Goal: Task Accomplishment & Management: Complete application form

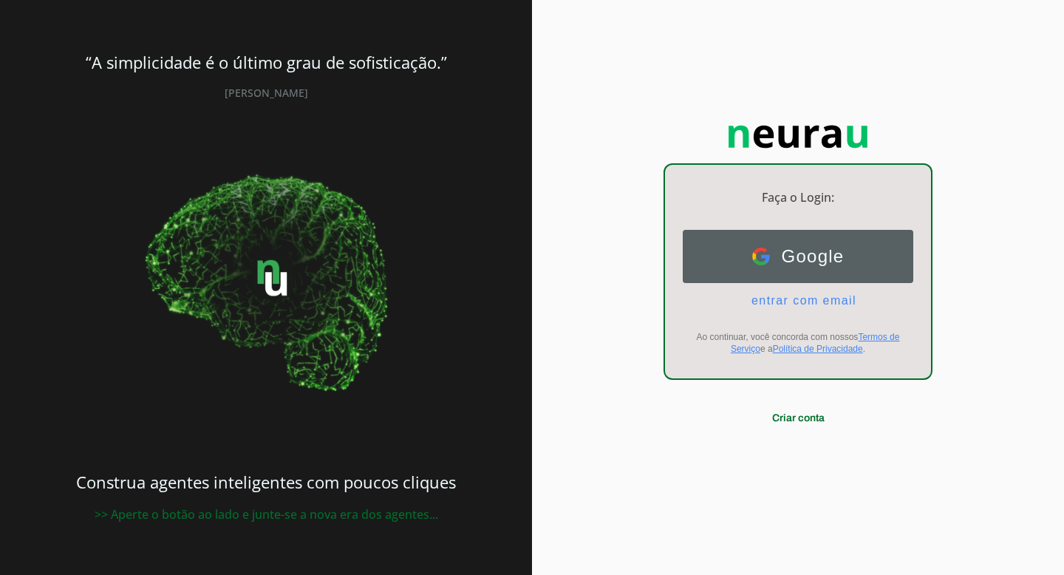
click at [817, 258] on span "Google" at bounding box center [807, 256] width 75 height 21
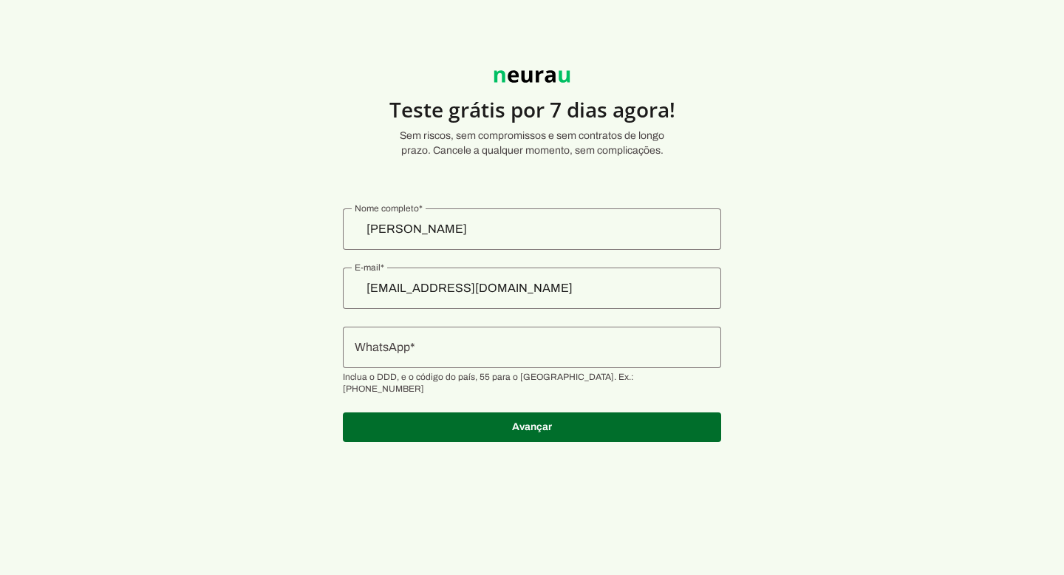
click at [488, 338] on input "WhatsApp" at bounding box center [532, 347] width 355 height 18
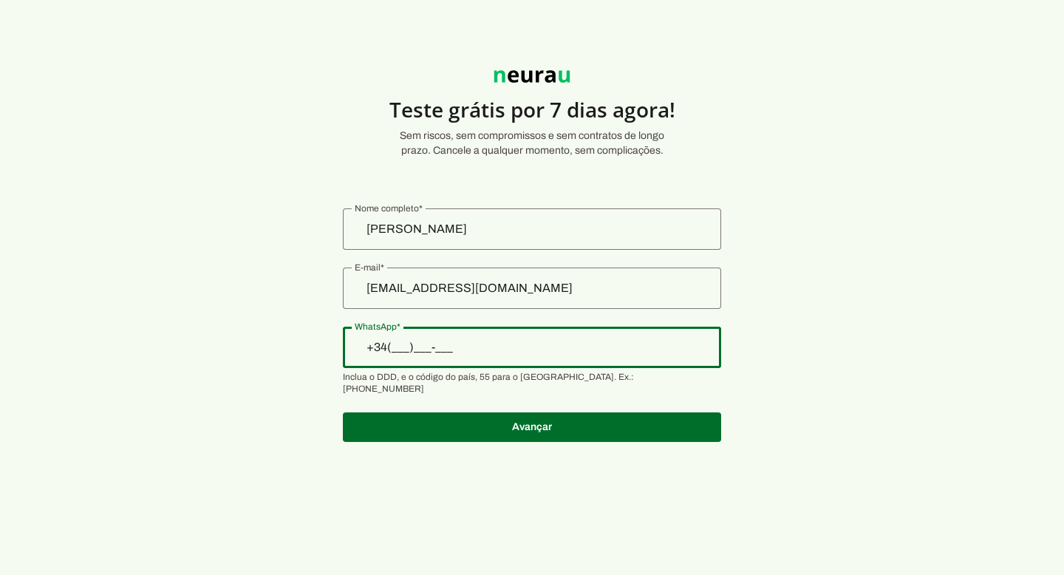
type input "+3__-___-___"
type input "[PHONE_NUMBER]"
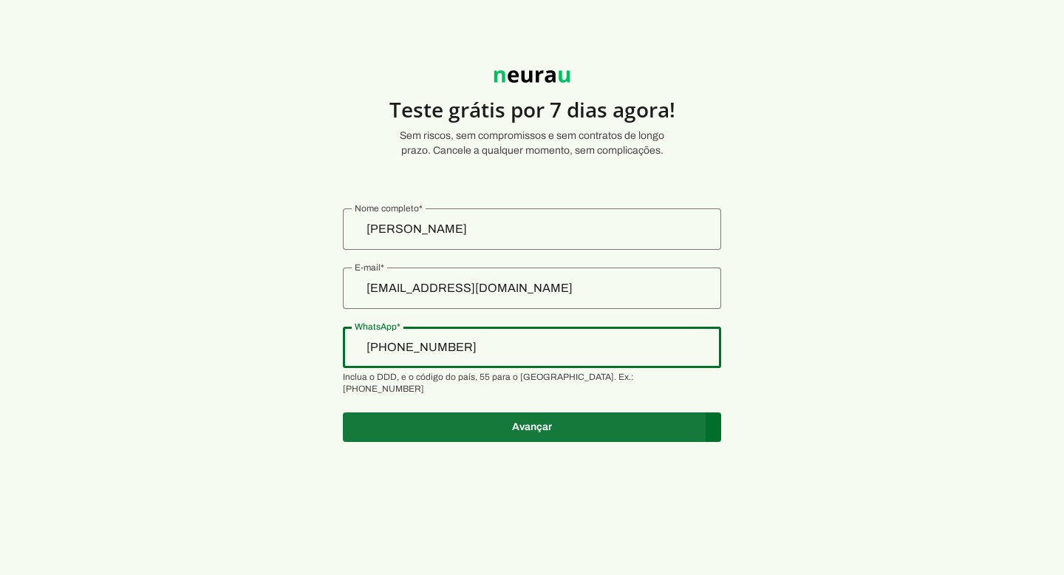
type md-outlined-text-field "[PHONE_NUMBER]"
click at [556, 421] on span at bounding box center [532, 426] width 378 height 35
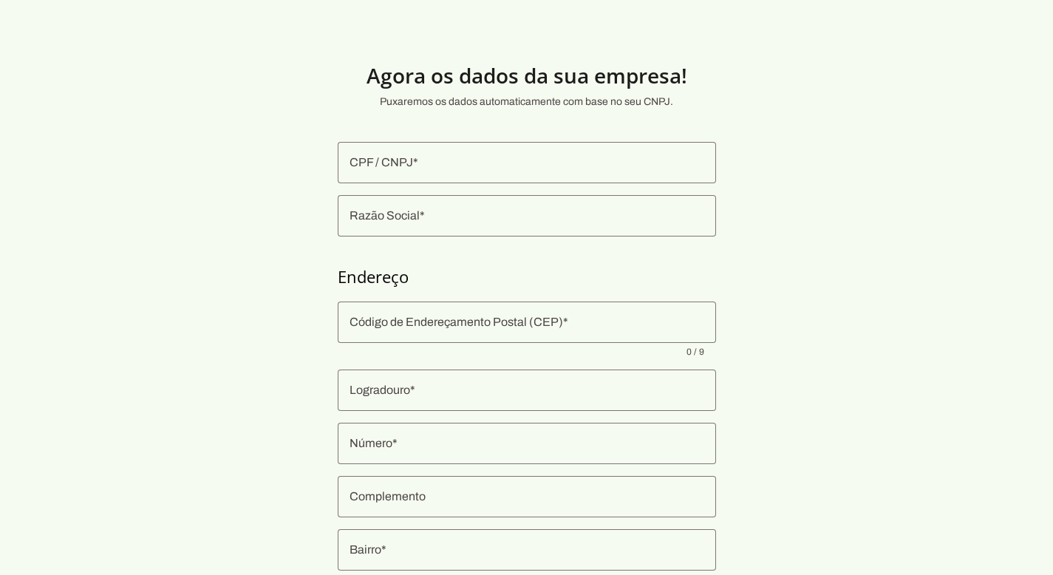
click at [522, 160] on input "CPF / CNPJ" at bounding box center [527, 163] width 355 height 18
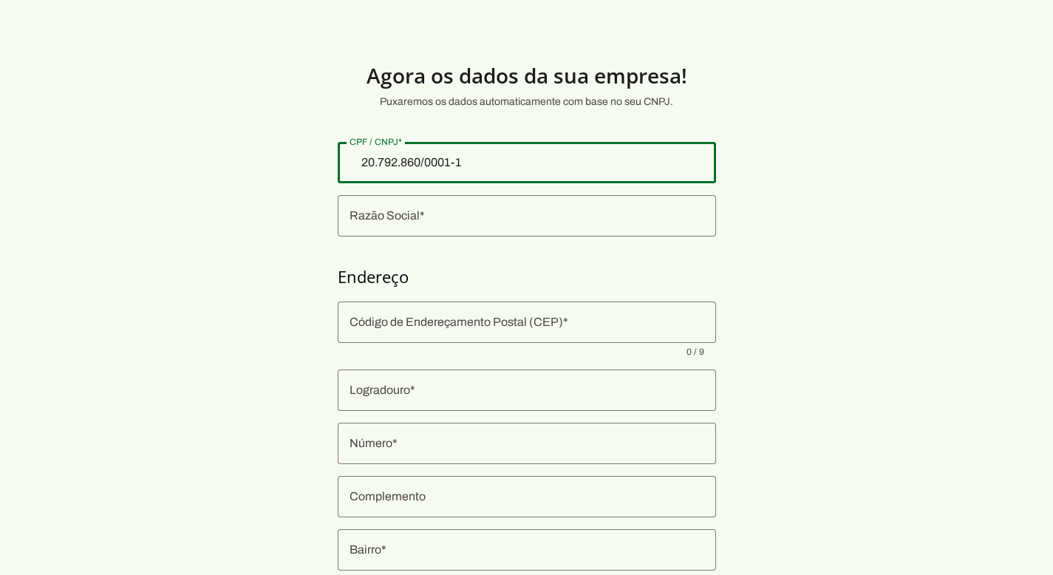
type input "20.792.860/0001-12"
type md-outlined-text-field "20.792.860/0001-12"
click at [453, 219] on input "Razão Social" at bounding box center [527, 216] width 355 height 18
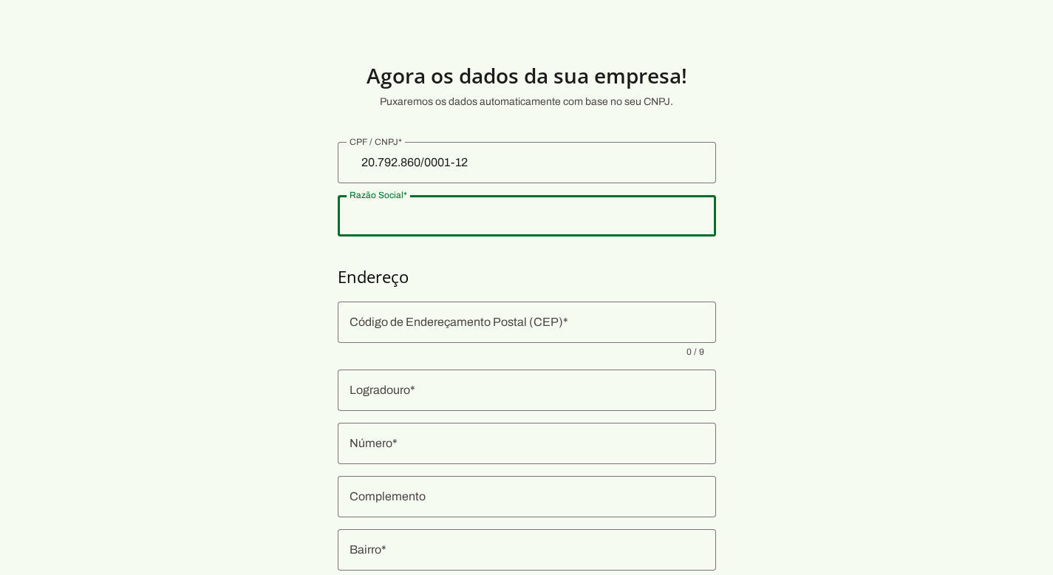
type input "PAQUA PROMOCOES E PRODUCOES ARTISTICAS LTDA"
type input "38408-176"
type input "Avenida Doutor [PERSON_NAME]"
type input "842"
type input "Apt 302"
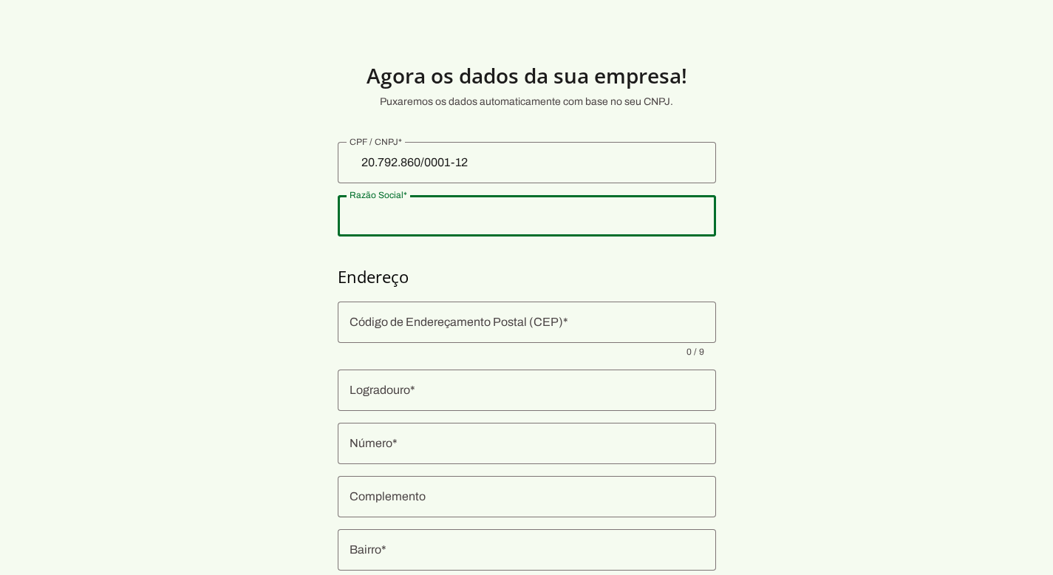
type input "[GEOGRAPHIC_DATA][PERSON_NAME]"
type input "[GEOGRAPHIC_DATA]"
type input "MG"
click at [486, 332] on div "38408-176" at bounding box center [527, 321] width 378 height 41
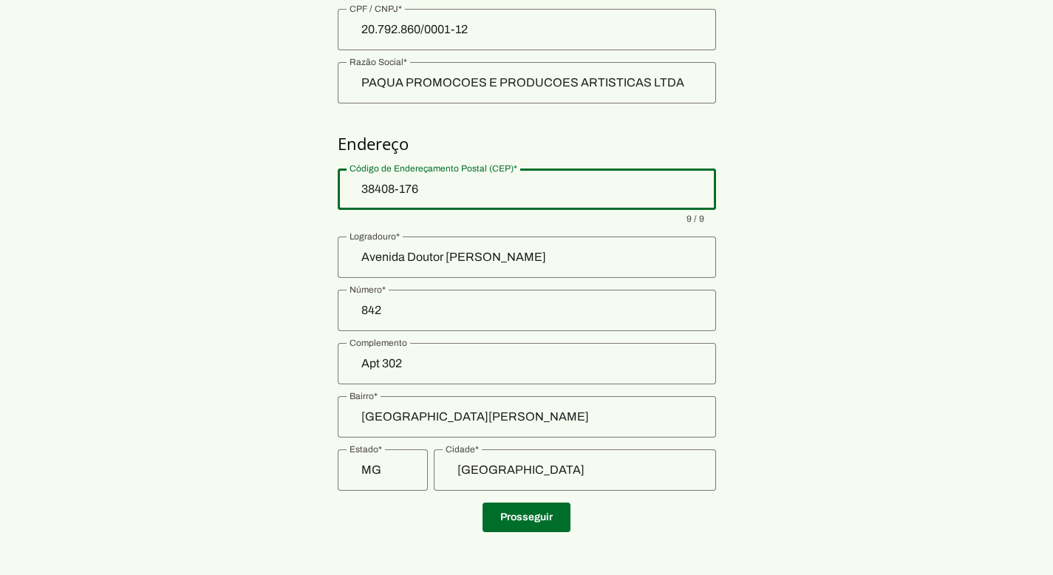
scroll to position [137, 0]
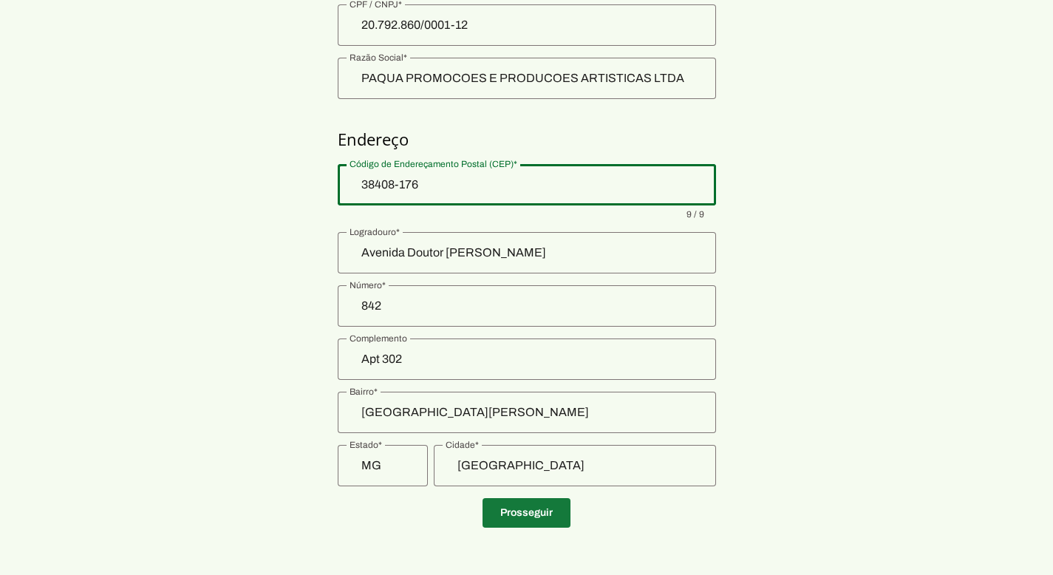
click at [551, 505] on span at bounding box center [527, 512] width 88 height 35
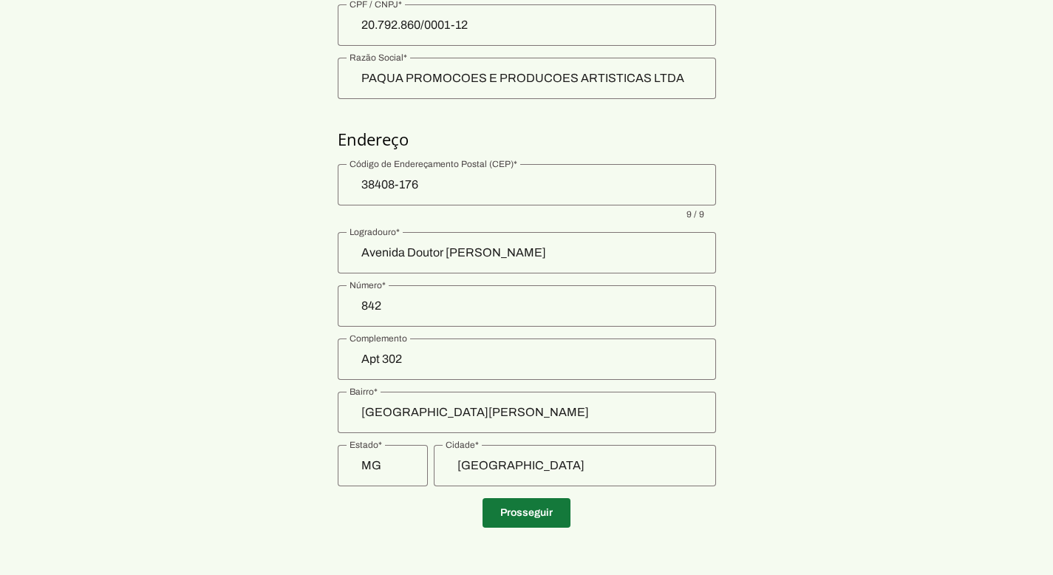
scroll to position [13, 0]
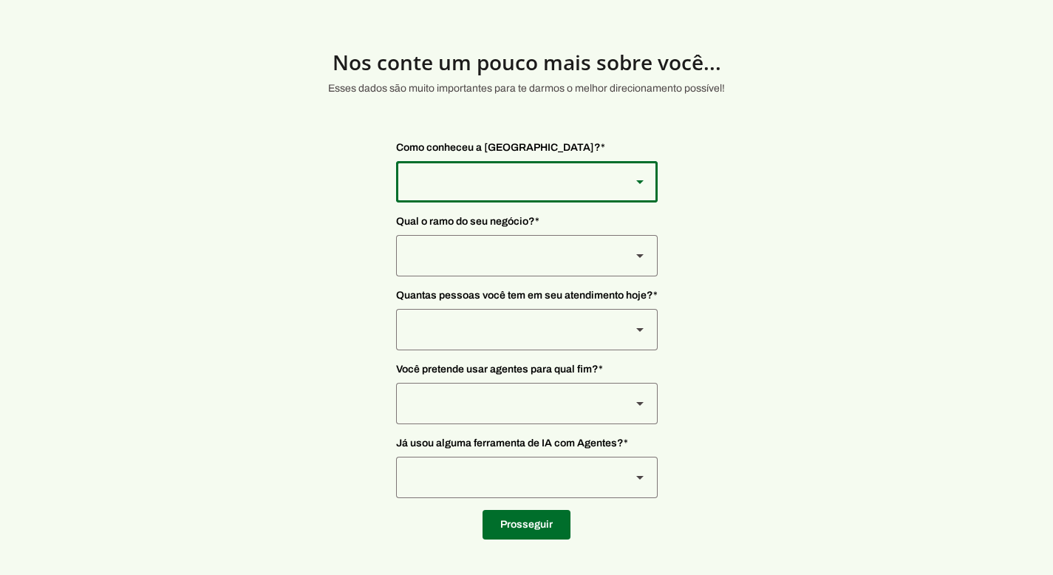
click at [491, 166] on div at bounding box center [507, 181] width 223 height 41
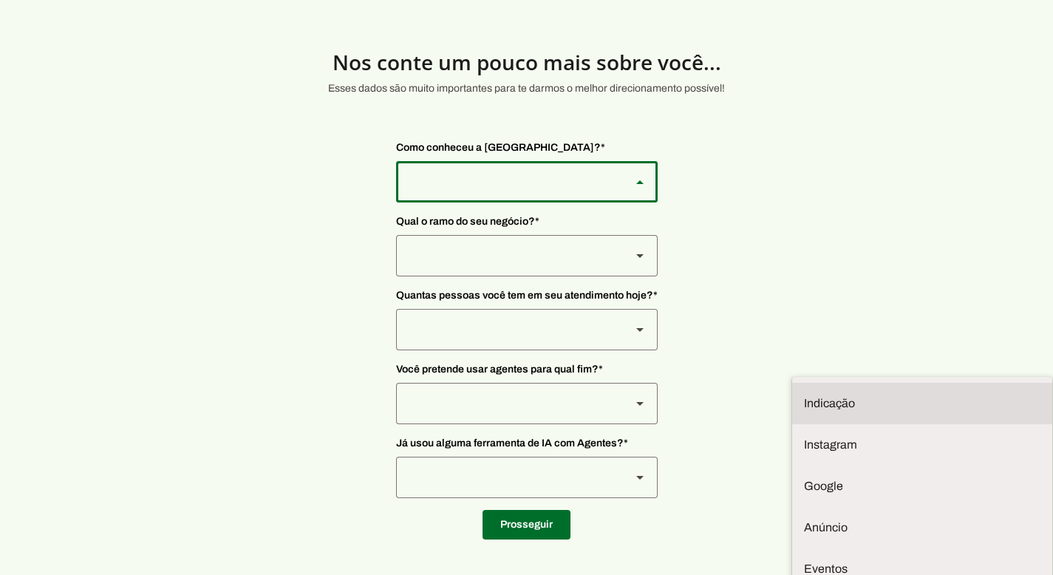
click at [804, 395] on slot at bounding box center [922, 404] width 236 height 18
type md-outlined-select "NW0Npec8Jvm64GSjAjvQ"
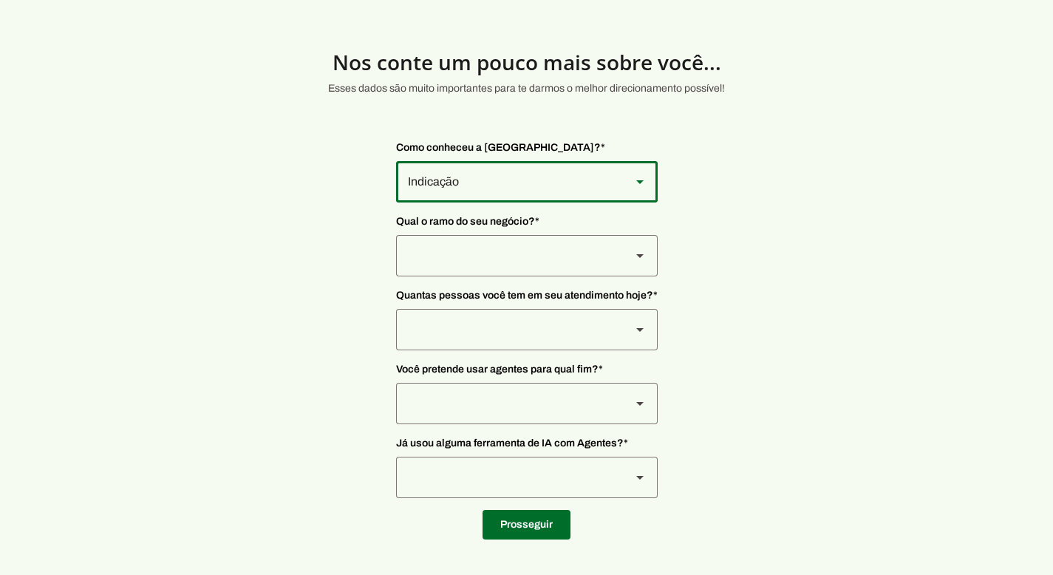
click at [502, 247] on div at bounding box center [507, 255] width 223 height 41
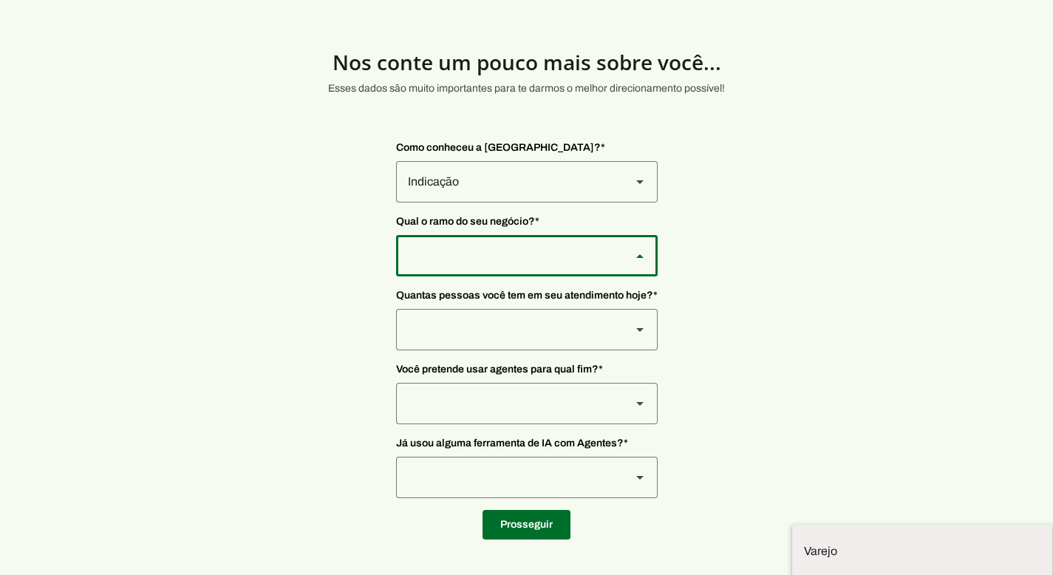
scroll to position [3, 0]
click at [0, 0] on slot "Prestadores de serviço" at bounding box center [0, 0] width 0 height 0
type md-outlined-select "L7c3Qm59DPDoD5qFBh3Y"
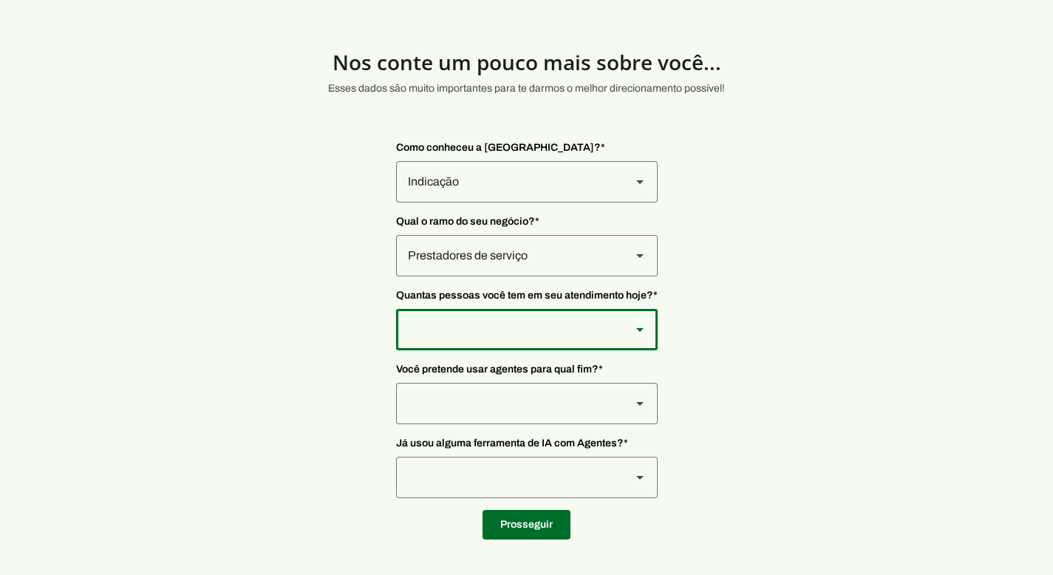
click at [490, 321] on div at bounding box center [507, 329] width 223 height 41
type md-outlined-select "yHmeUixsC5IlBgFUkJwN"
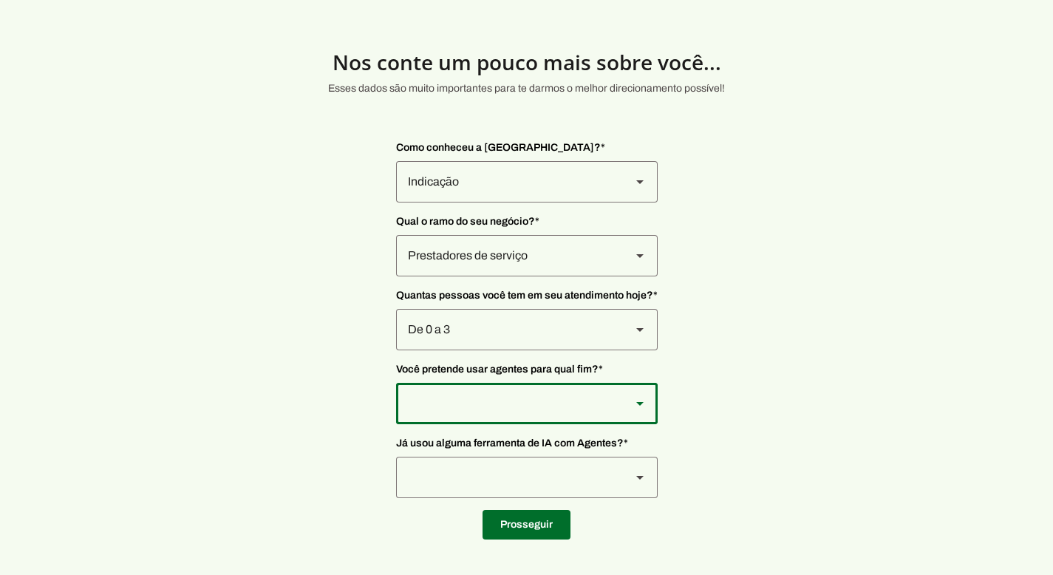
click at [478, 401] on div at bounding box center [507, 403] width 223 height 41
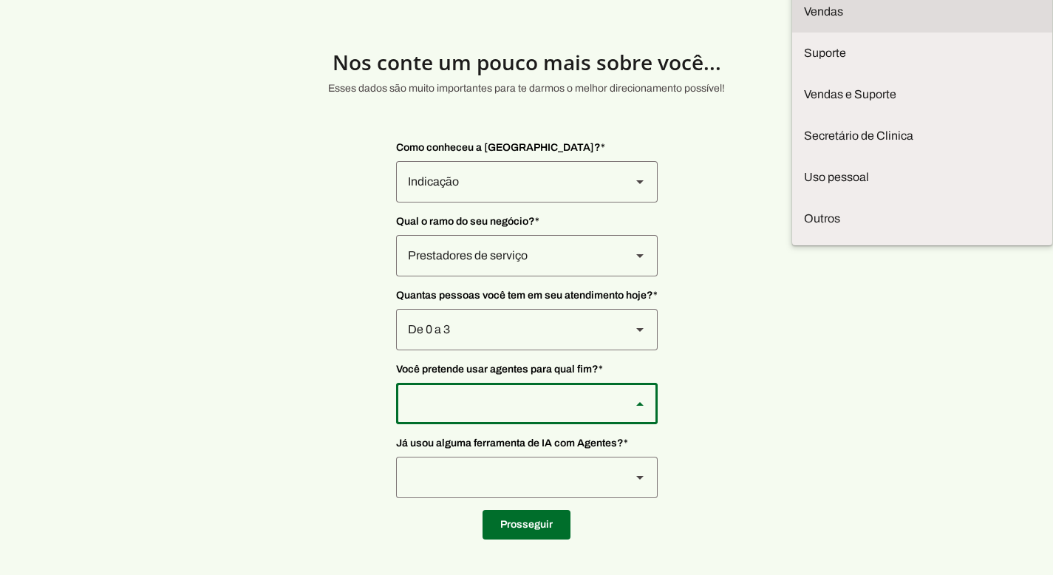
click at [804, 21] on slot at bounding box center [922, 12] width 236 height 18
type md-outlined-select "F7ie3OCOKWbmhu0VXrjC"
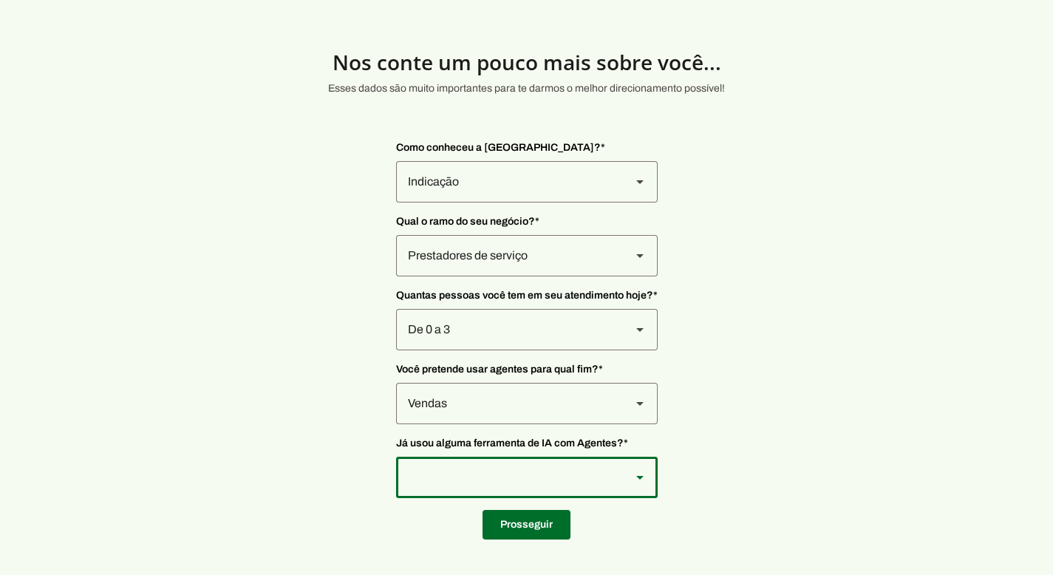
click at [491, 468] on div at bounding box center [507, 477] width 223 height 41
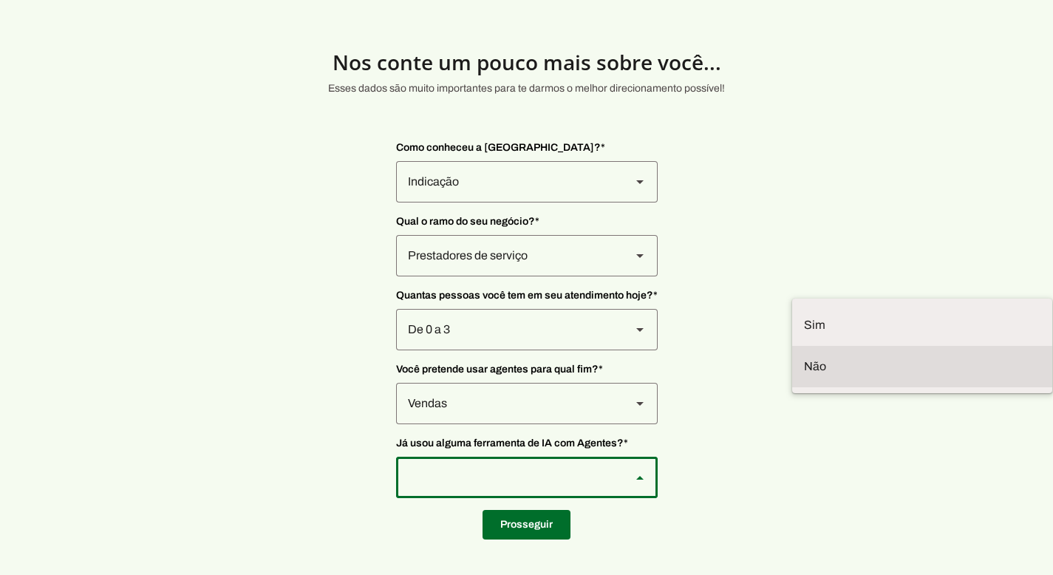
click at [804, 375] on slot at bounding box center [922, 367] width 236 height 18
type md-outlined-select "YJTivUP5LYteilvK0BaA"
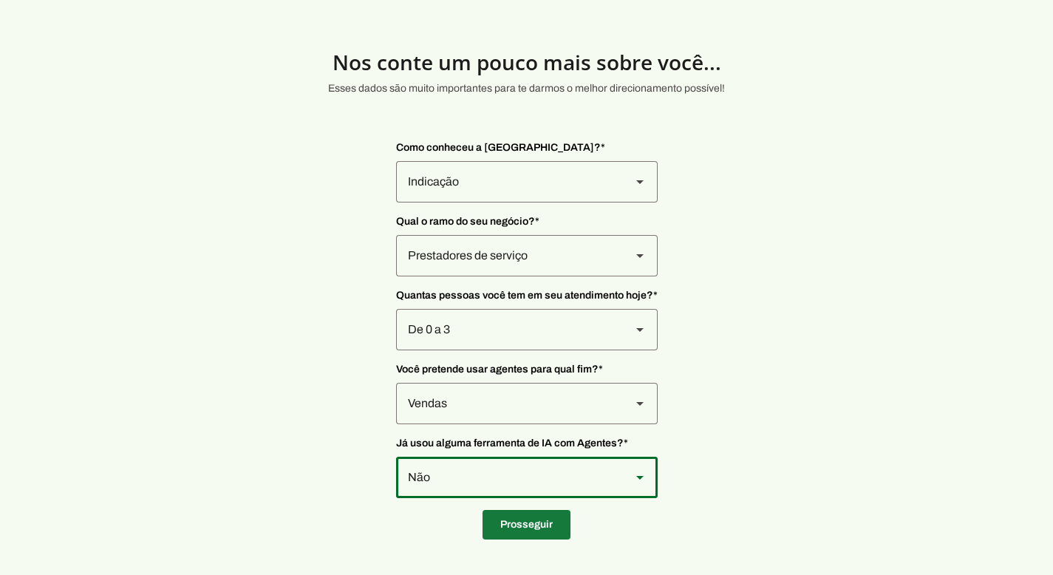
click at [546, 520] on span at bounding box center [527, 524] width 88 height 35
